Goal: Task Accomplishment & Management: Complete application form

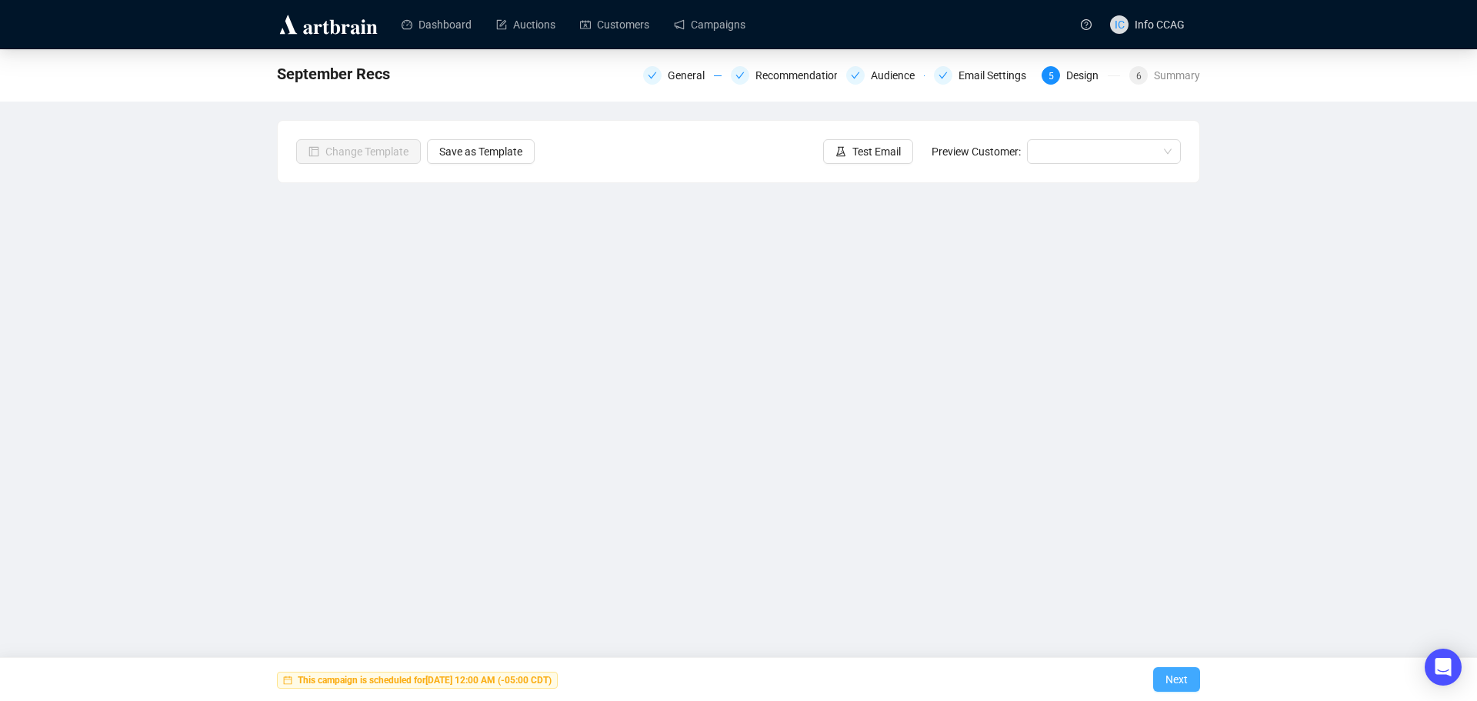
click at [1164, 679] on button "Next" at bounding box center [1176, 679] width 47 height 25
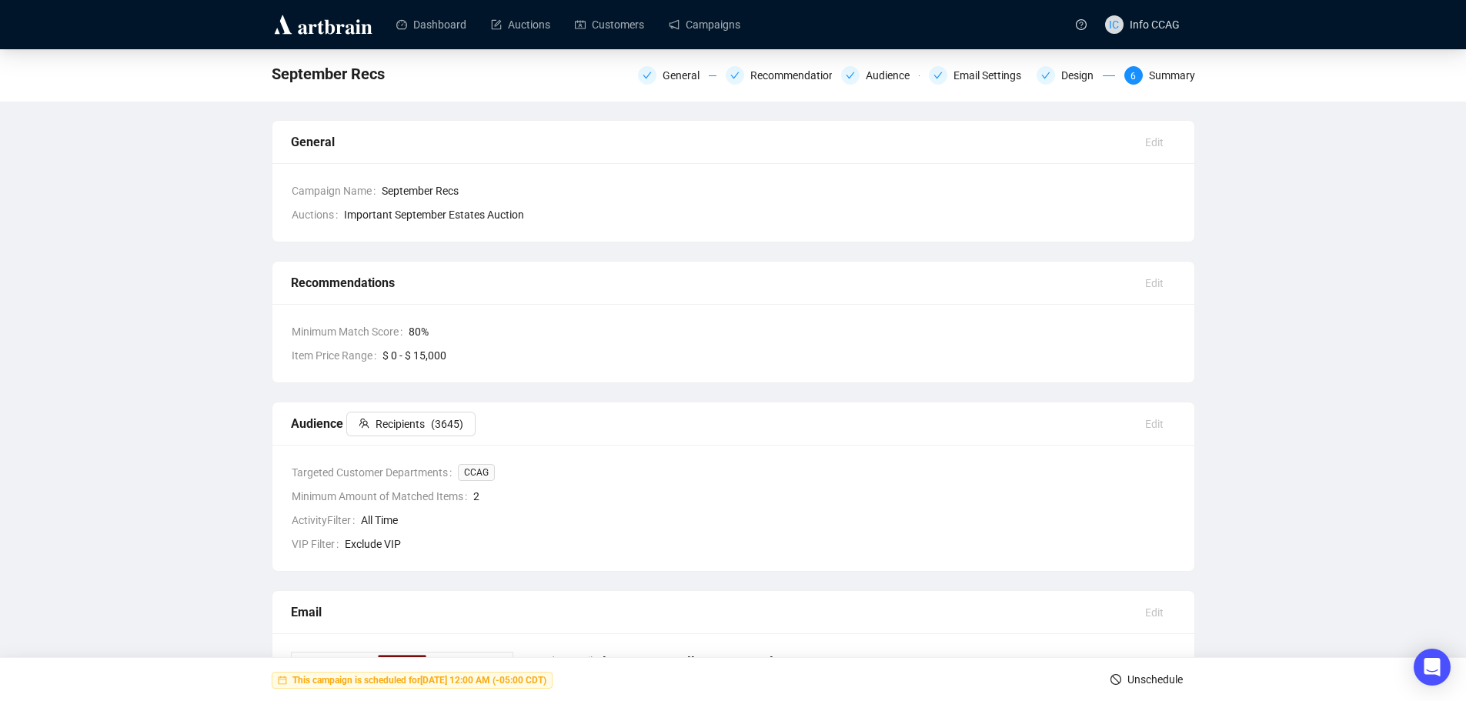
click at [1164, 679] on span "Unschedule" at bounding box center [1154, 679] width 55 height 43
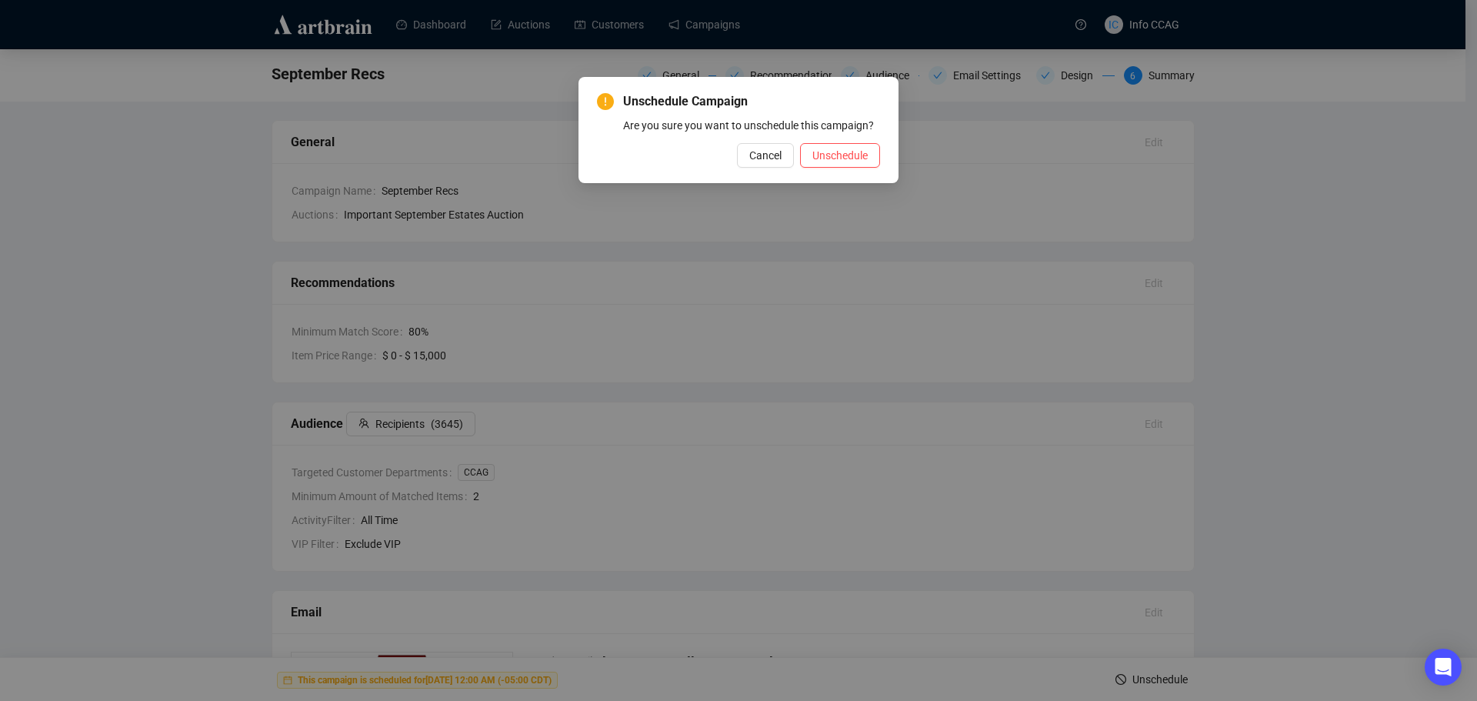
click at [829, 178] on div "Unschedule Campaign Are you sure you want to unschedule this campaign? Cancel U…" at bounding box center [739, 130] width 320 height 106
click at [829, 142] on div "Unschedule Campaign Are you sure you want to unschedule this campaign? Cancel U…" at bounding box center [738, 129] width 283 height 75
click at [833, 153] on span "Unschedule" at bounding box center [840, 155] width 55 height 17
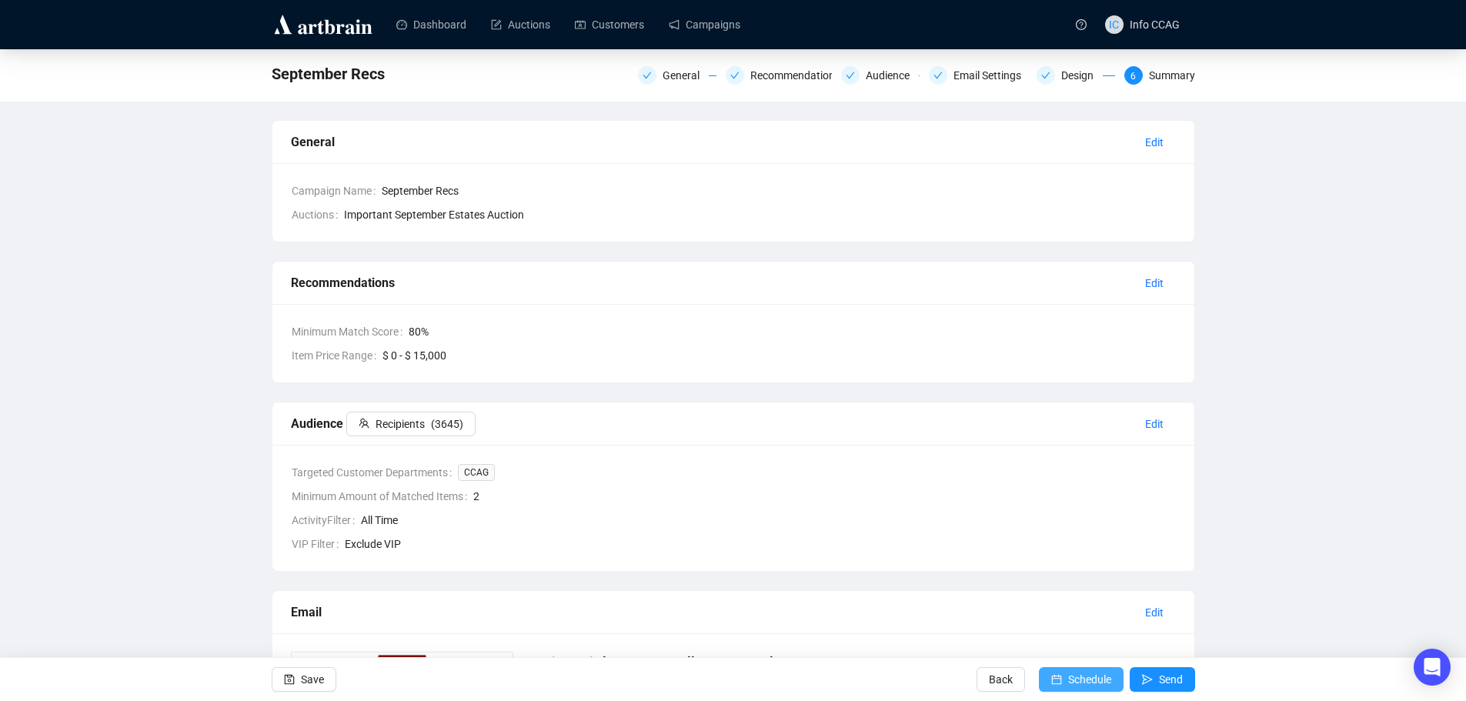
click at [1064, 688] on button "Schedule" at bounding box center [1081, 679] width 85 height 25
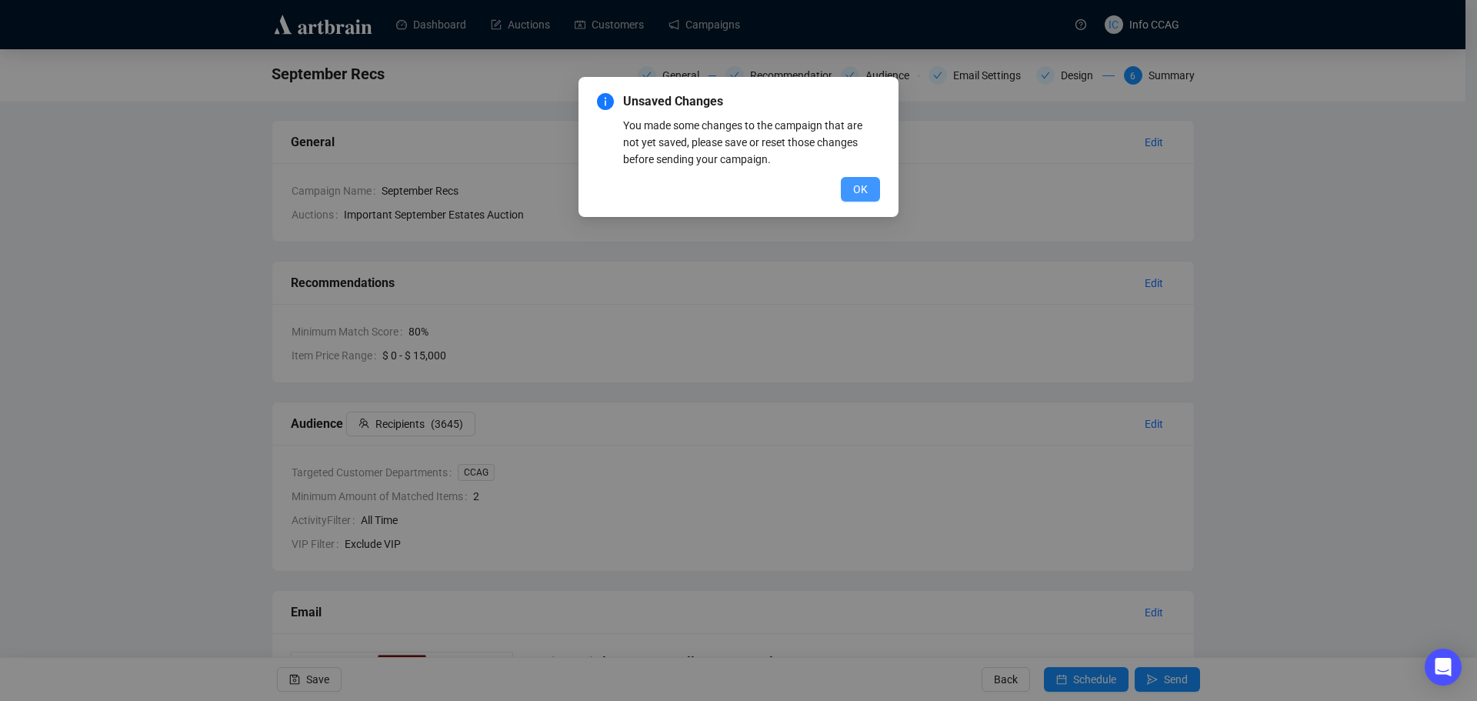
click at [847, 191] on button "OK" at bounding box center [860, 189] width 39 height 25
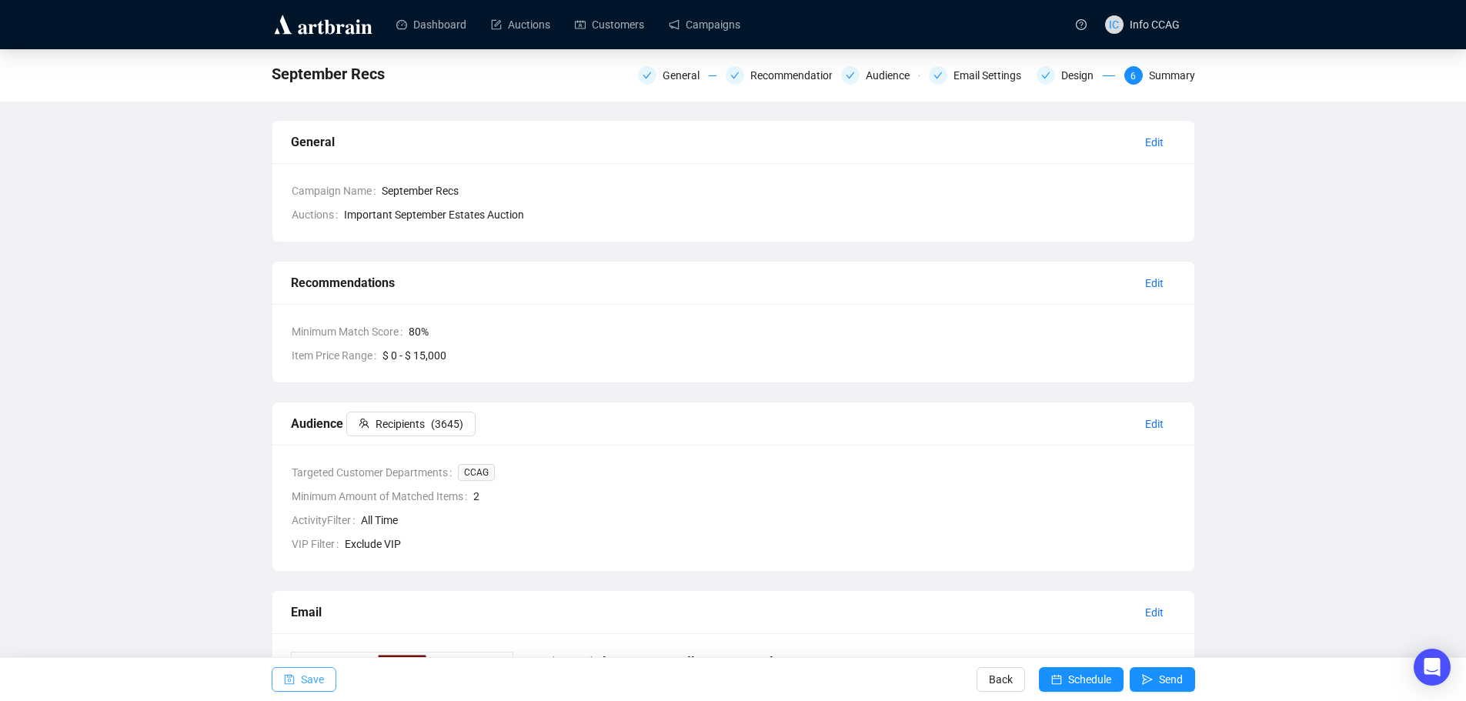
click at [317, 675] on span "Save" at bounding box center [312, 679] width 23 height 43
click at [955, 75] on div "Email Settings" at bounding box center [991, 75] width 77 height 18
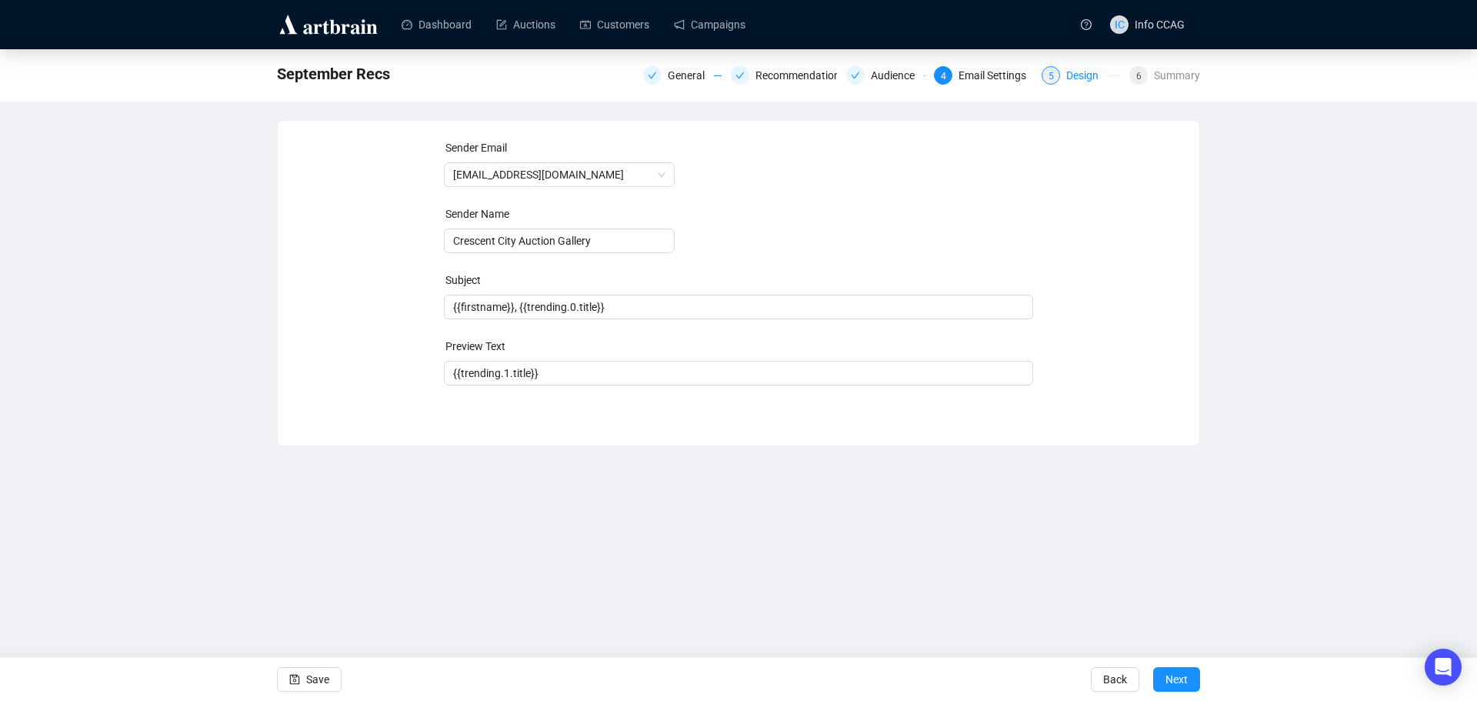
click at [1083, 75] on div "Design" at bounding box center [1087, 75] width 42 height 18
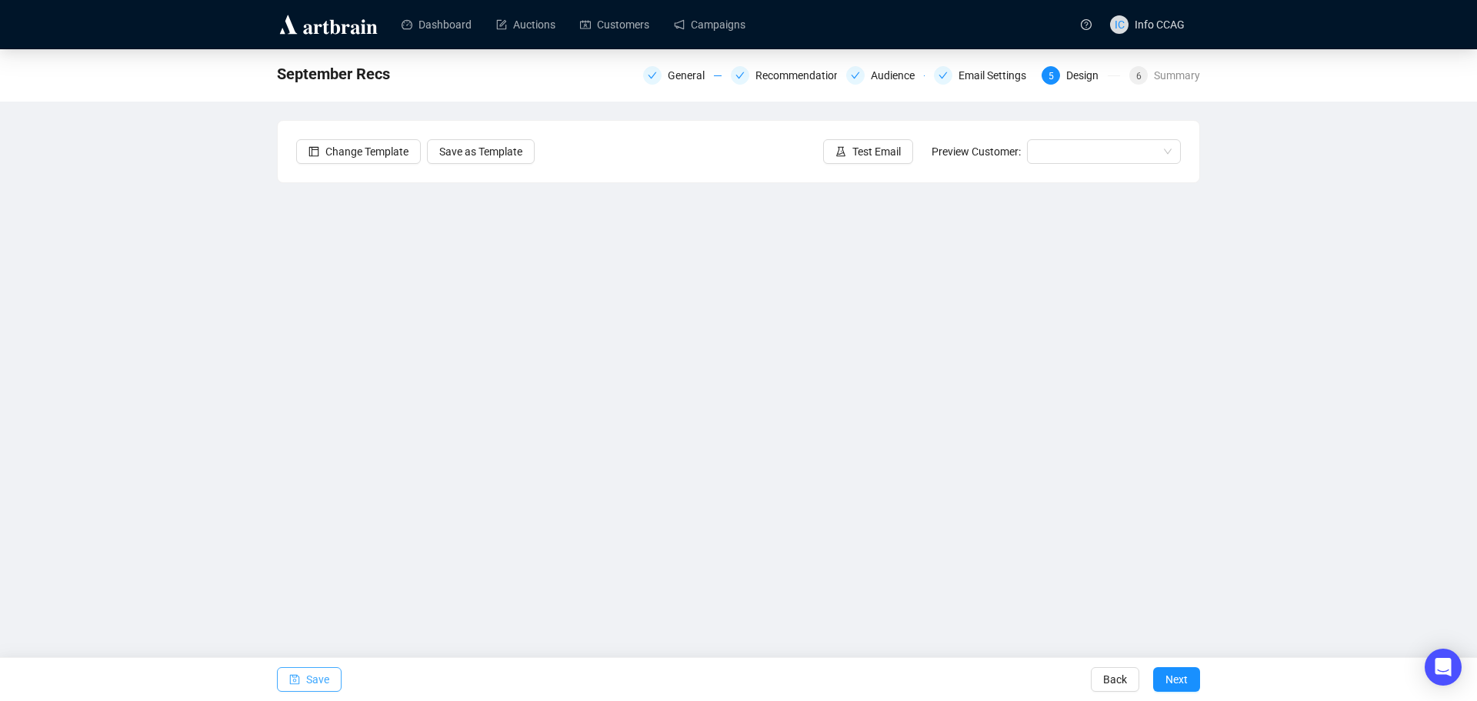
click at [307, 680] on span "Save" at bounding box center [317, 679] width 23 height 43
click at [323, 680] on span "Save" at bounding box center [317, 679] width 23 height 43
